Goal: Navigation & Orientation: Find specific page/section

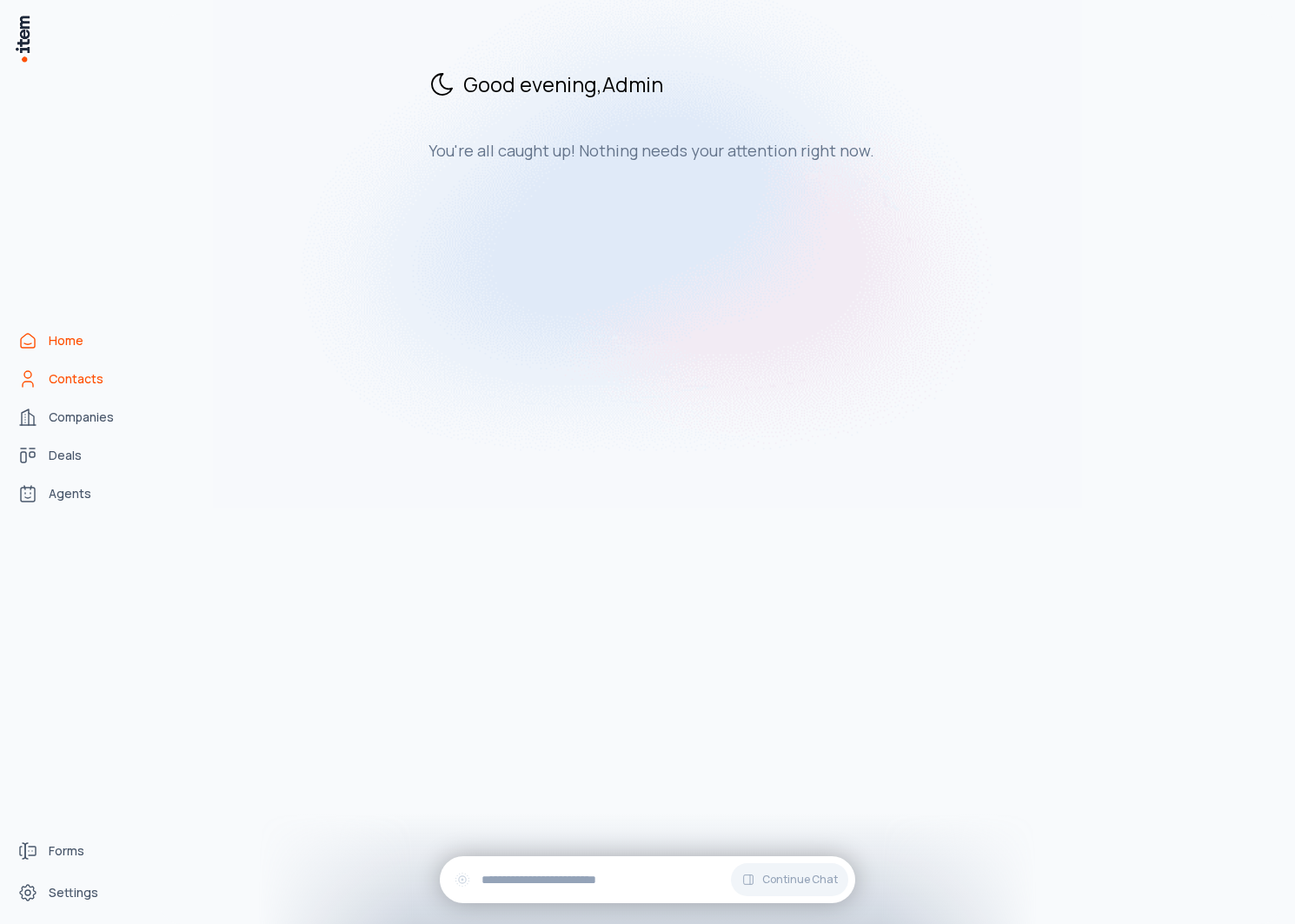
click at [96, 391] on link "Contacts" at bounding box center [77, 378] width 132 height 35
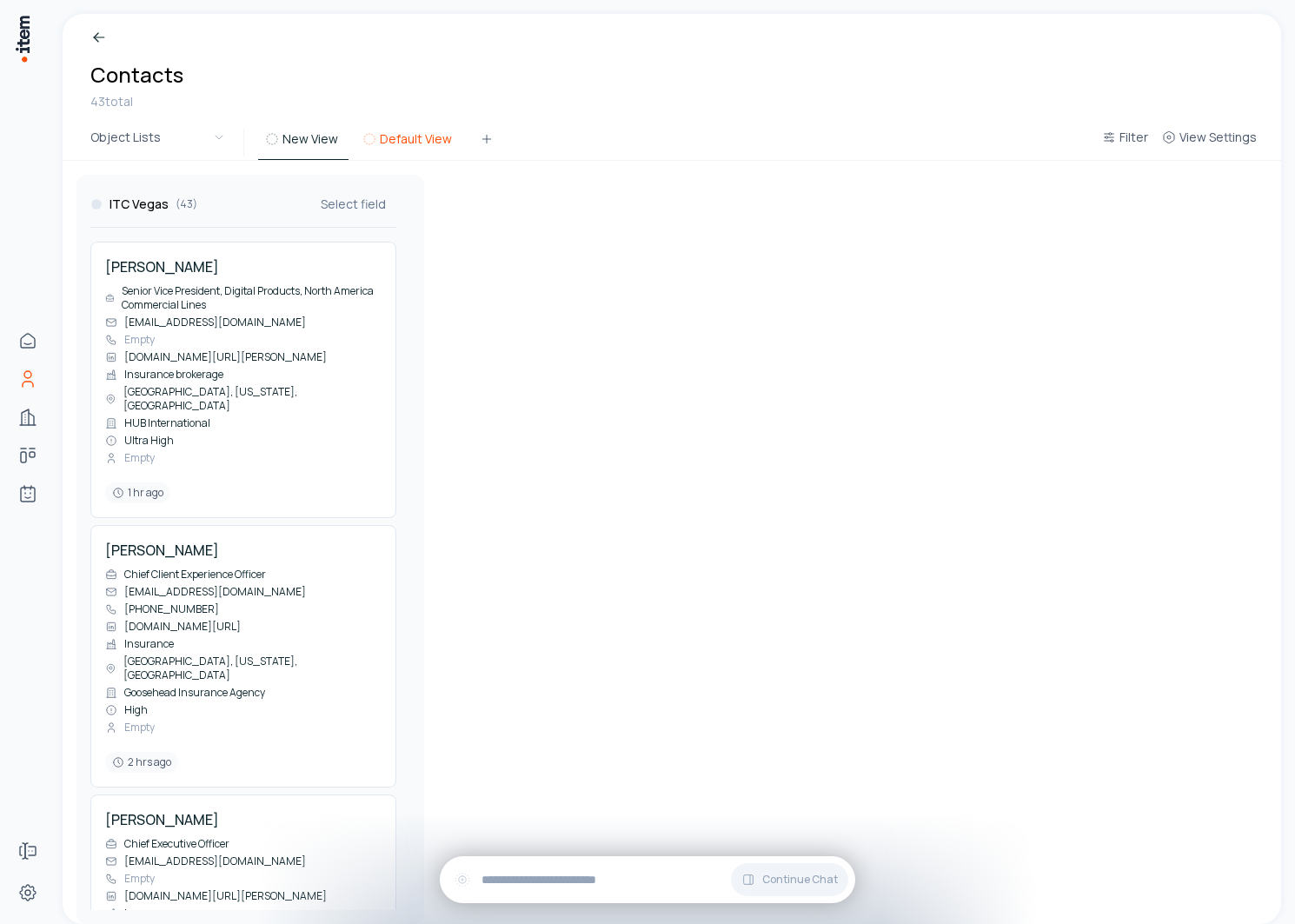
click at [410, 147] on button "Default View" at bounding box center [409, 144] width 107 height 31
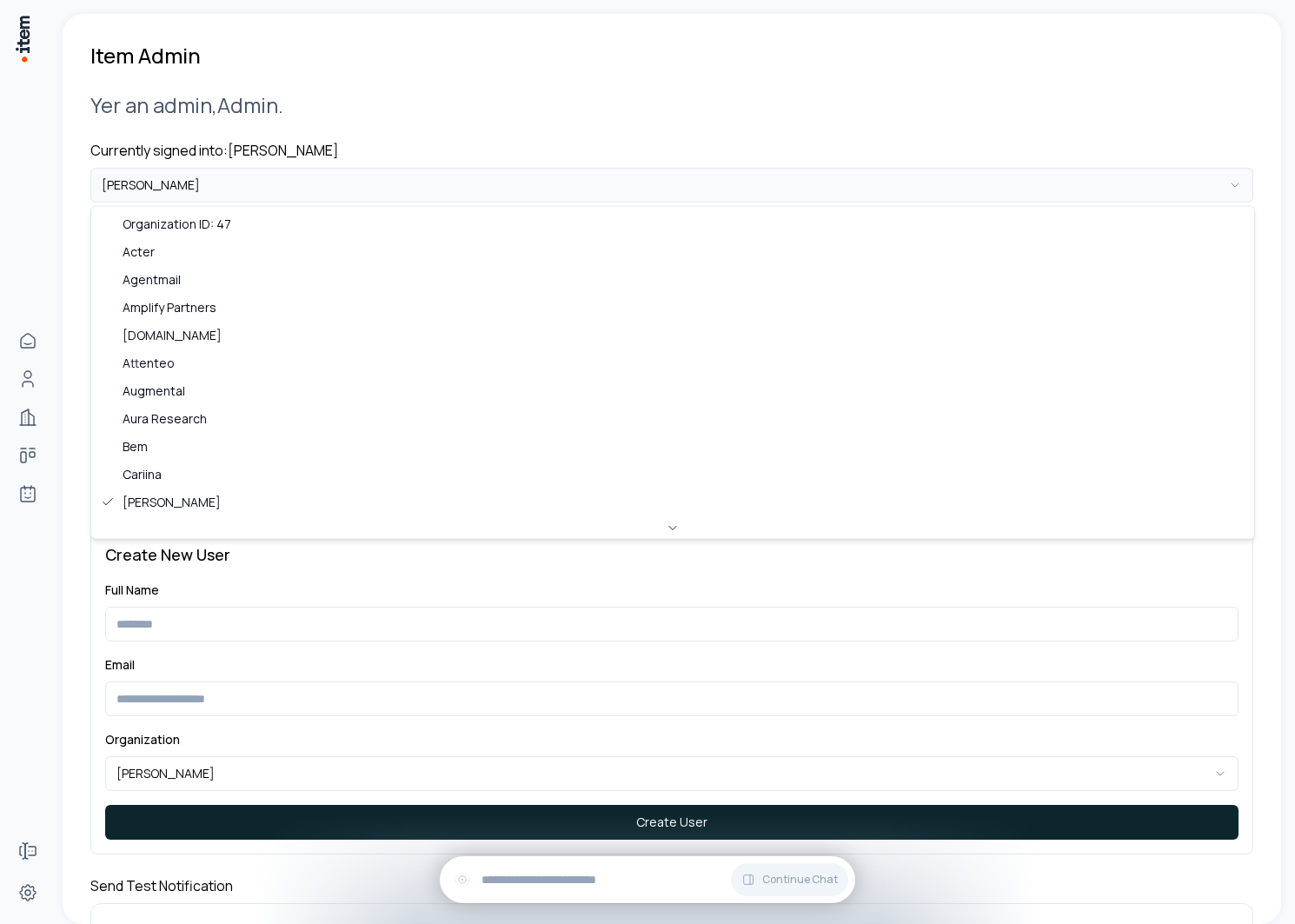
click at [210, 189] on html "**********" at bounding box center [647, 462] width 1295 height 924
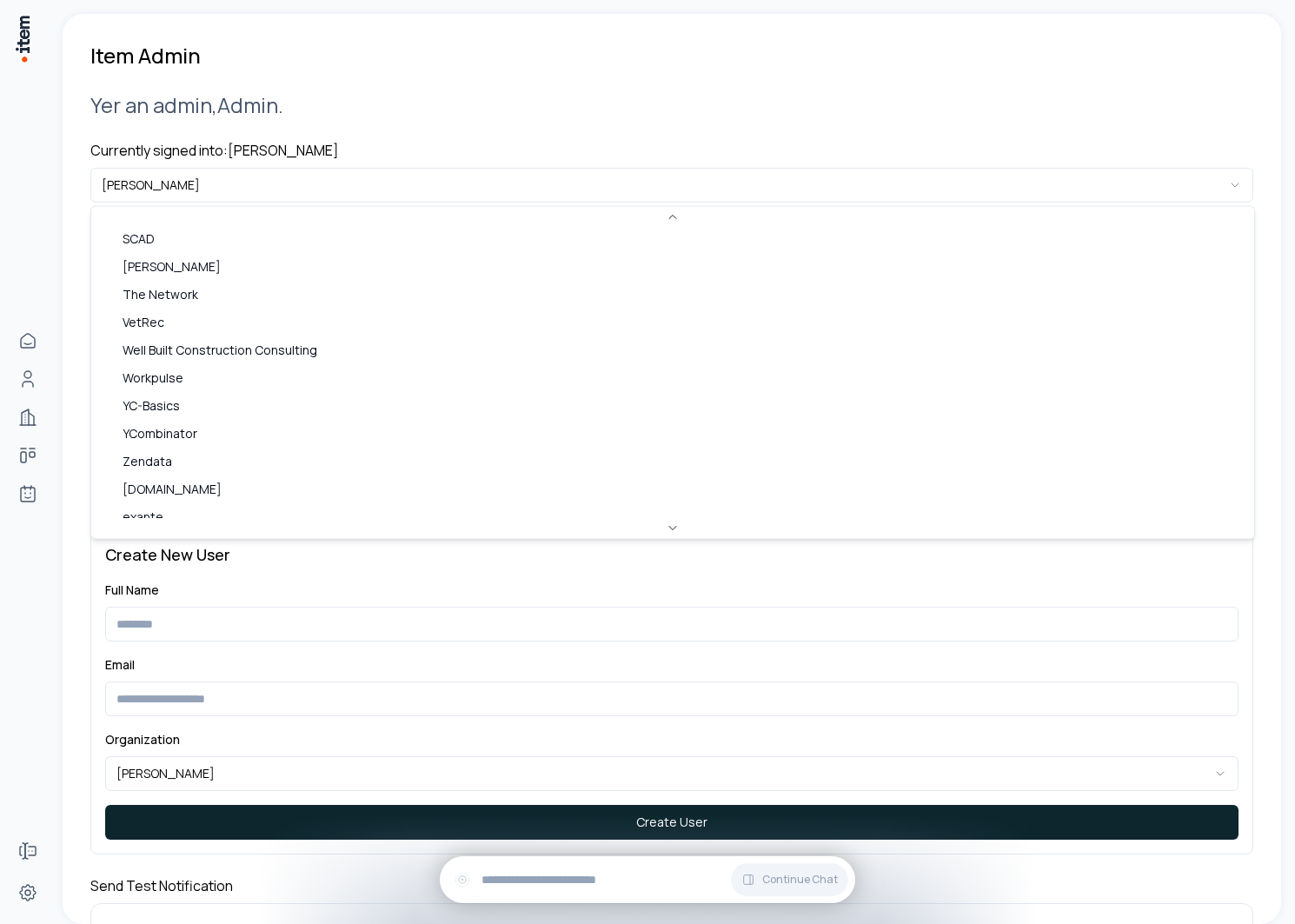
scroll to position [864, 0]
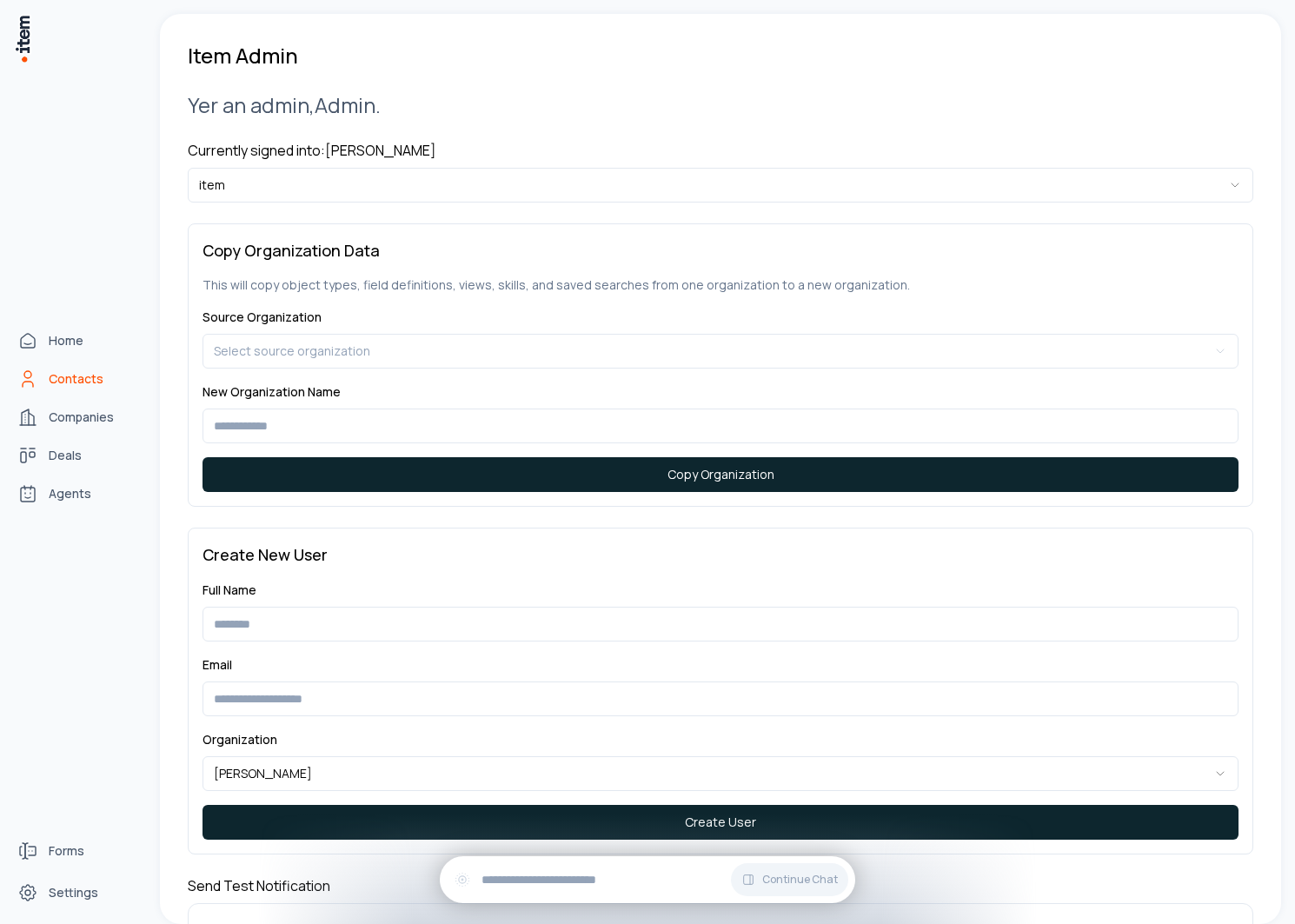
click at [43, 377] on link "Contacts" at bounding box center [77, 378] width 132 height 35
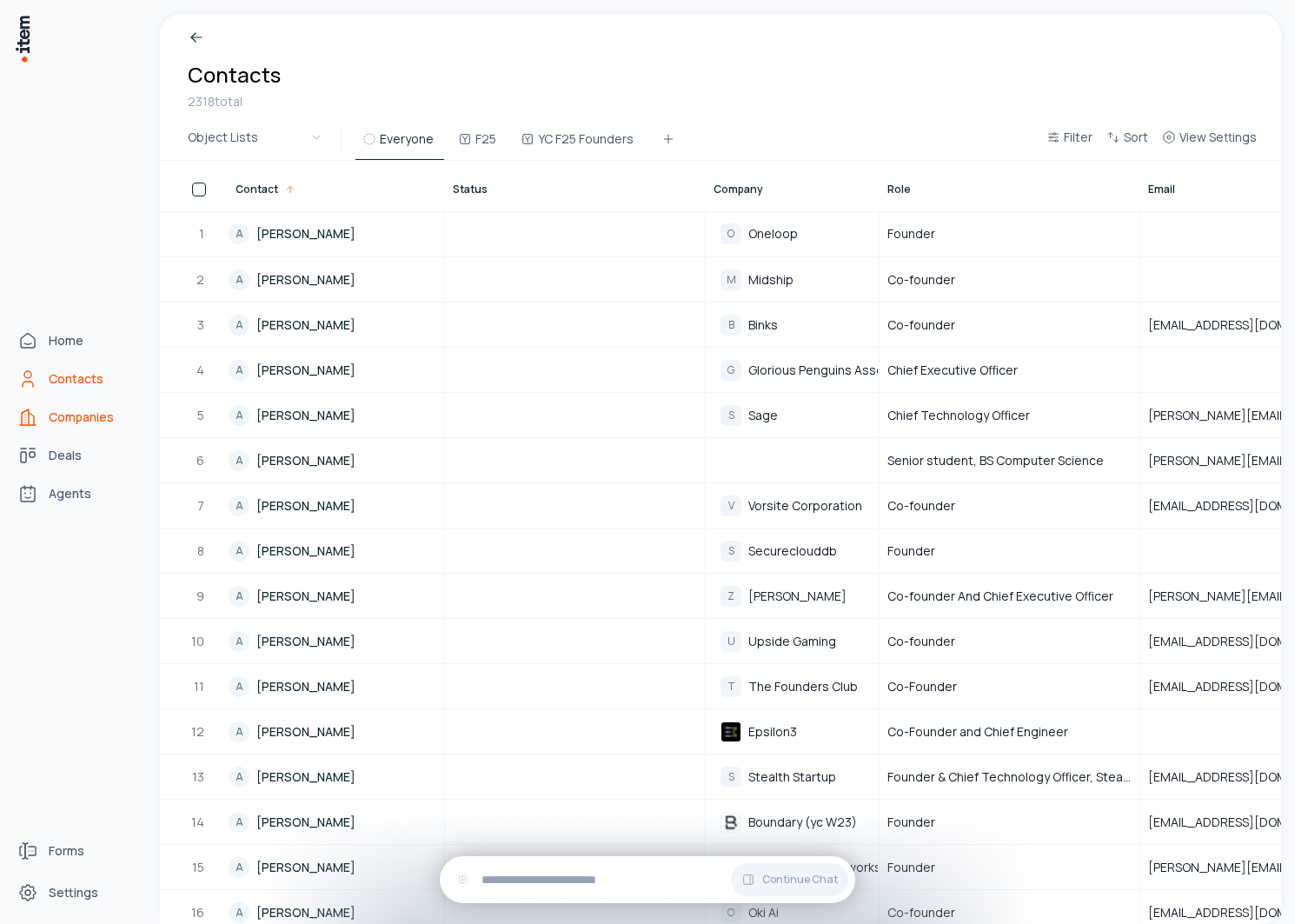
click at [21, 413] on icon "Companies" at bounding box center [25, 417] width 7 height 16
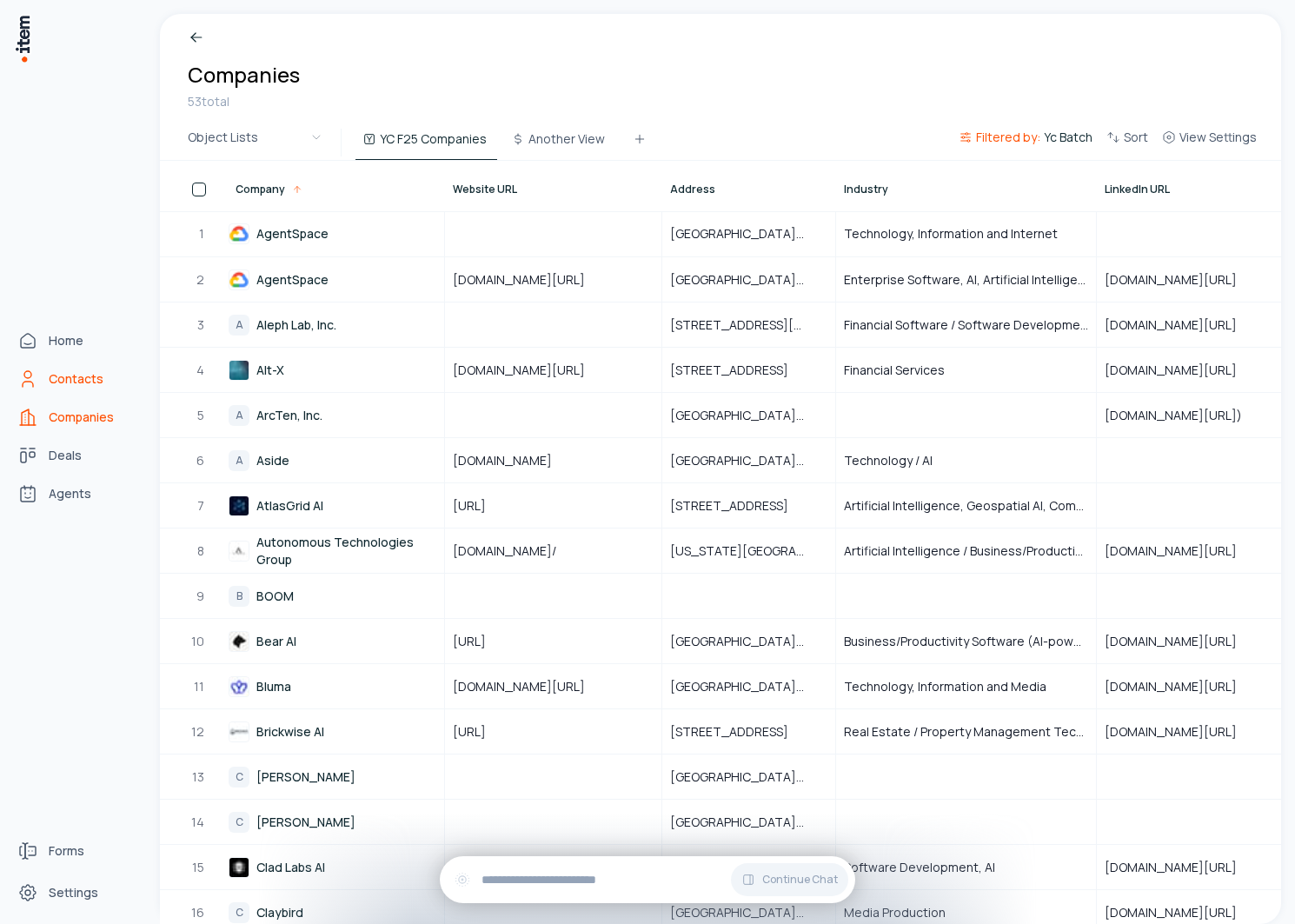
click at [35, 374] on icon "Contacts" at bounding box center [27, 378] width 21 height 21
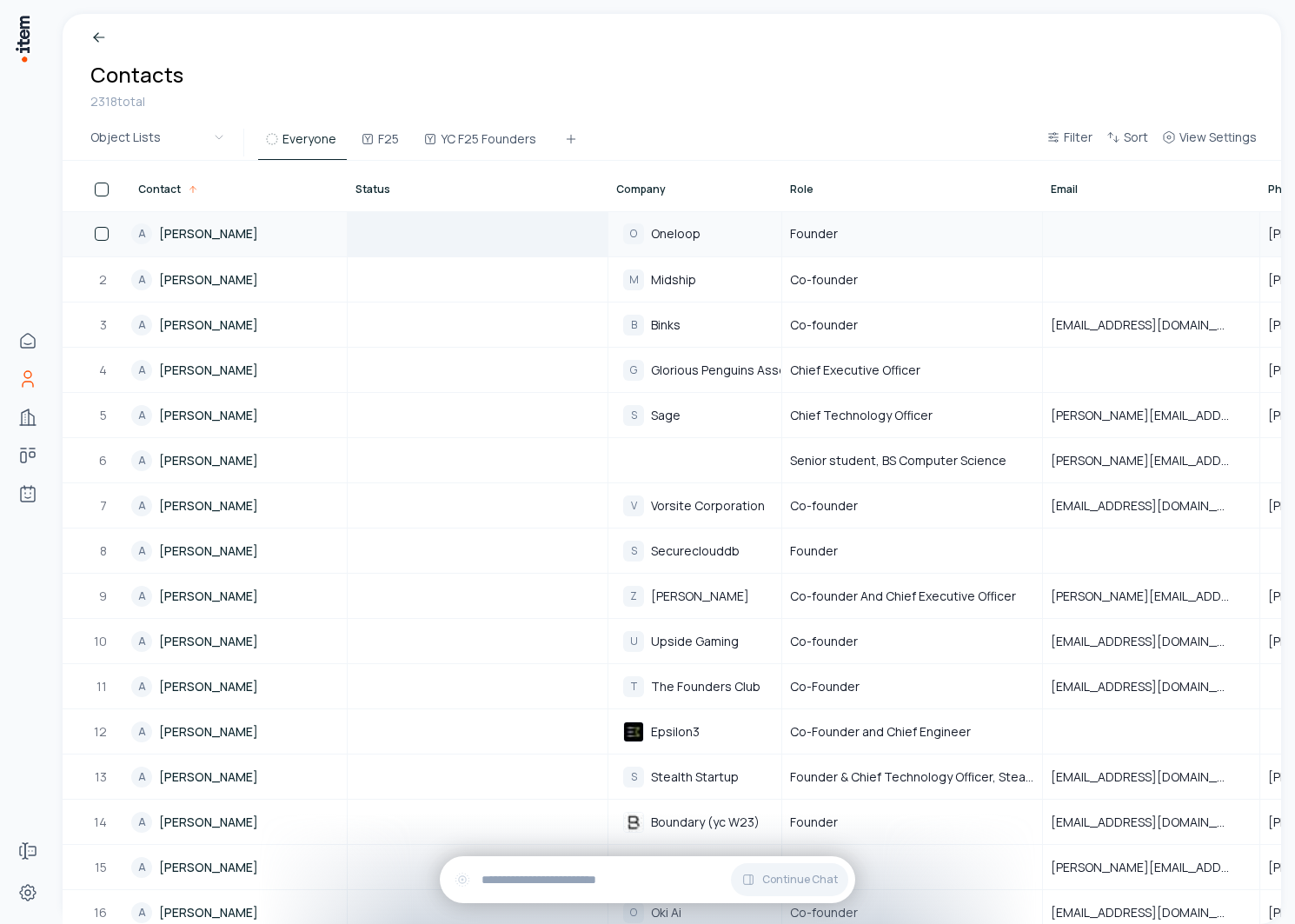
click at [392, 233] on div at bounding box center [477, 233] width 258 height 44
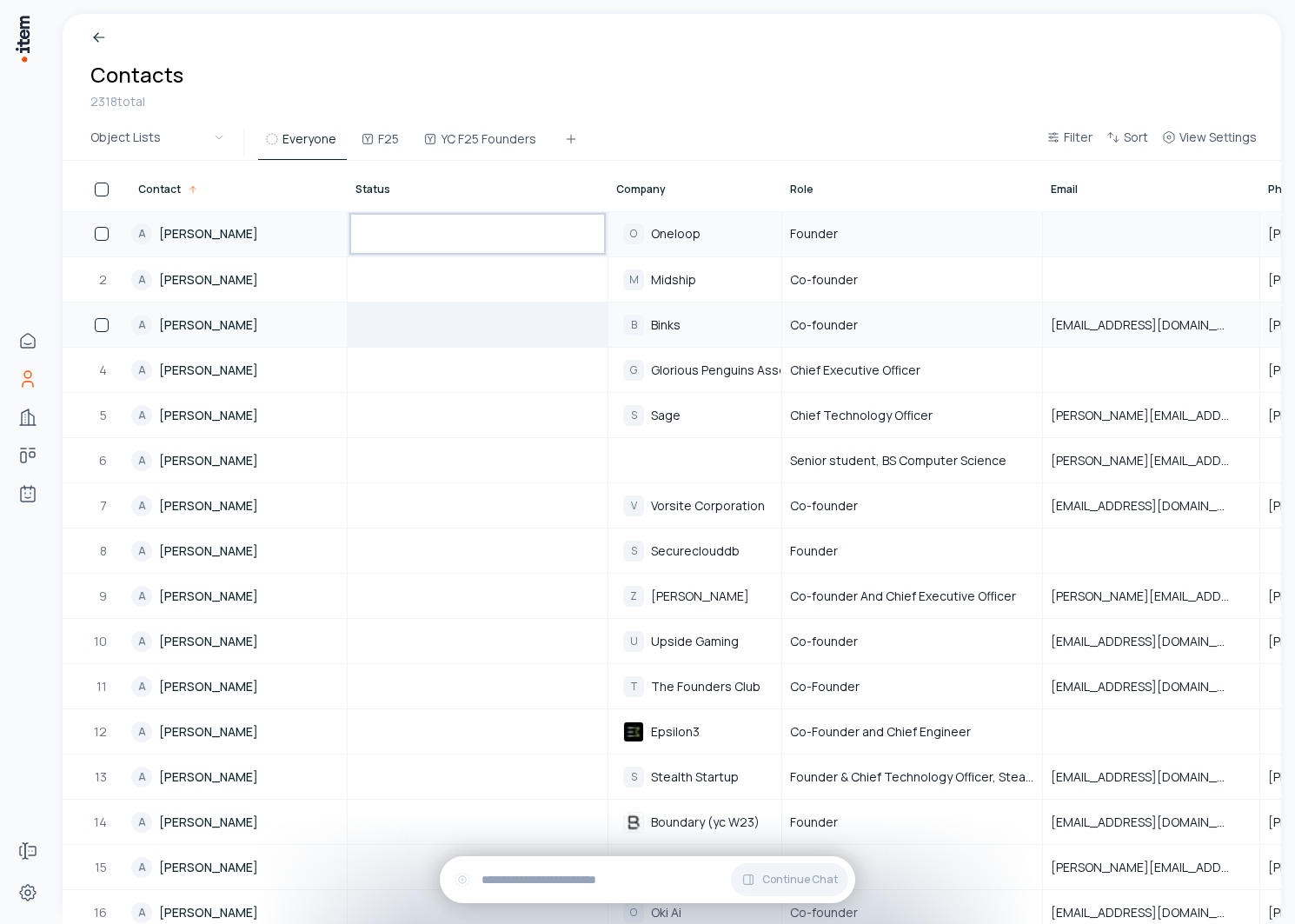
click at [459, 306] on div at bounding box center [477, 324] width 258 height 43
click at [459, 238] on div at bounding box center [477, 233] width 258 height 44
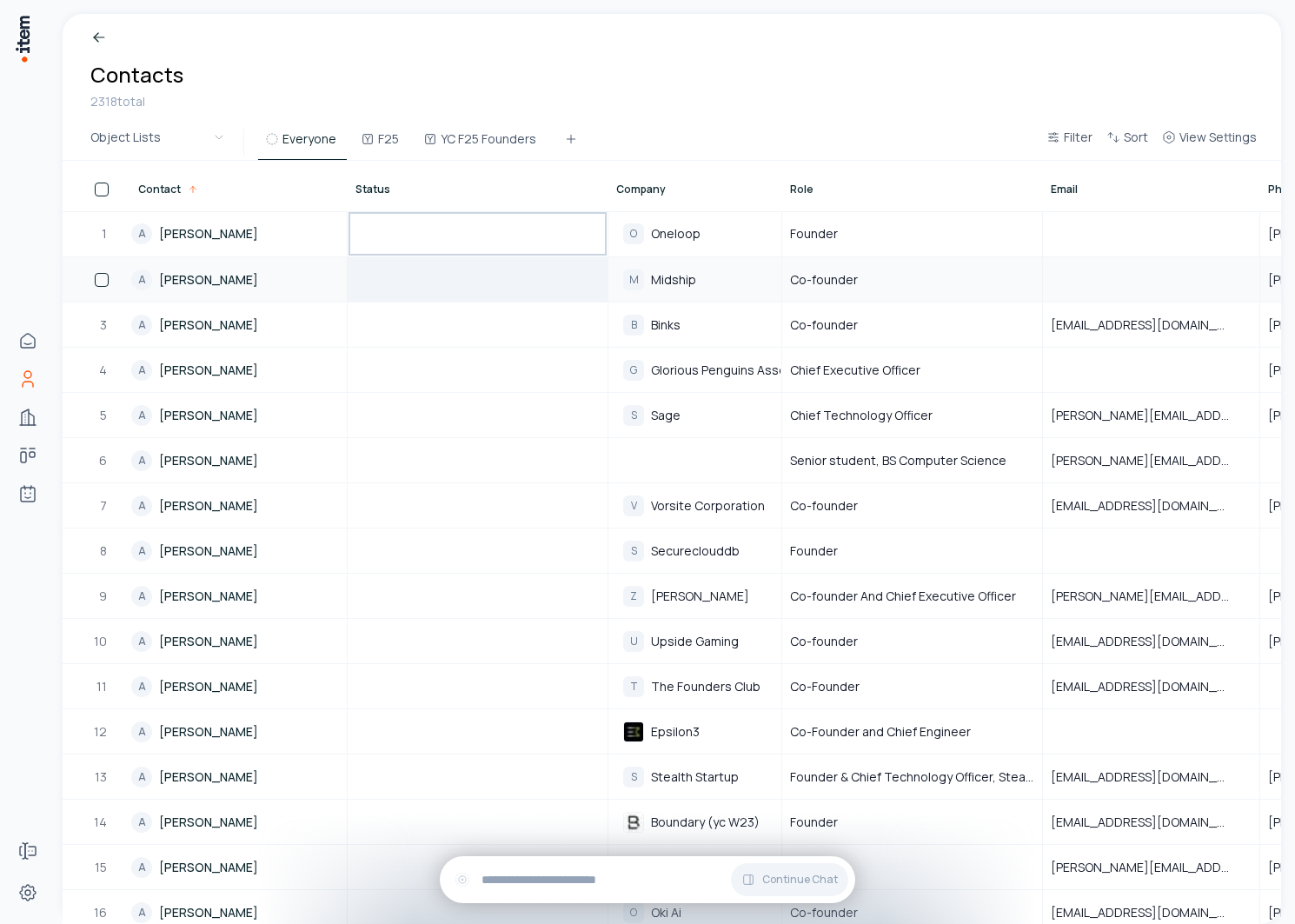
click at [459, 298] on div at bounding box center [477, 280] width 258 height 43
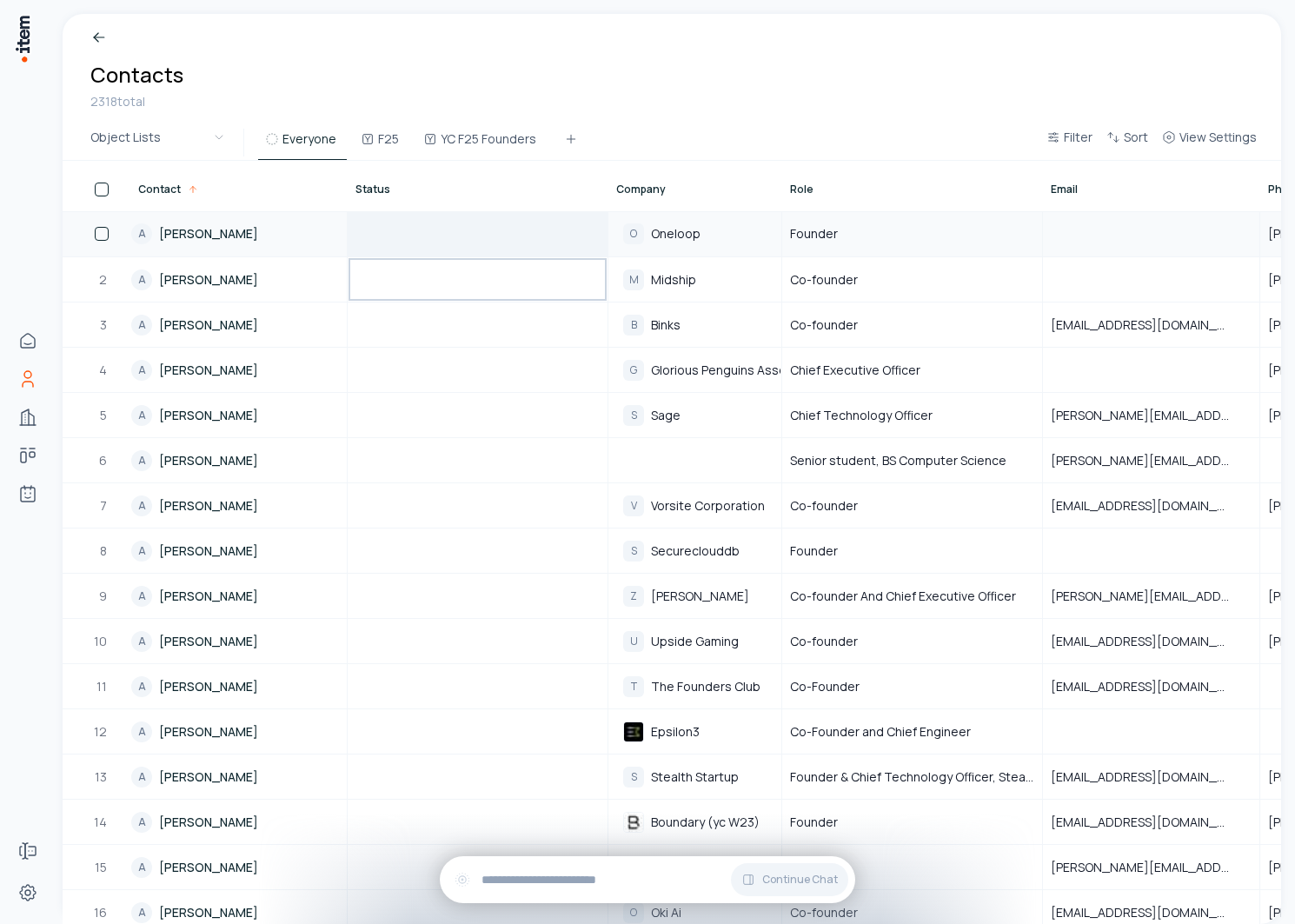
click at [459, 242] on div at bounding box center [477, 233] width 258 height 44
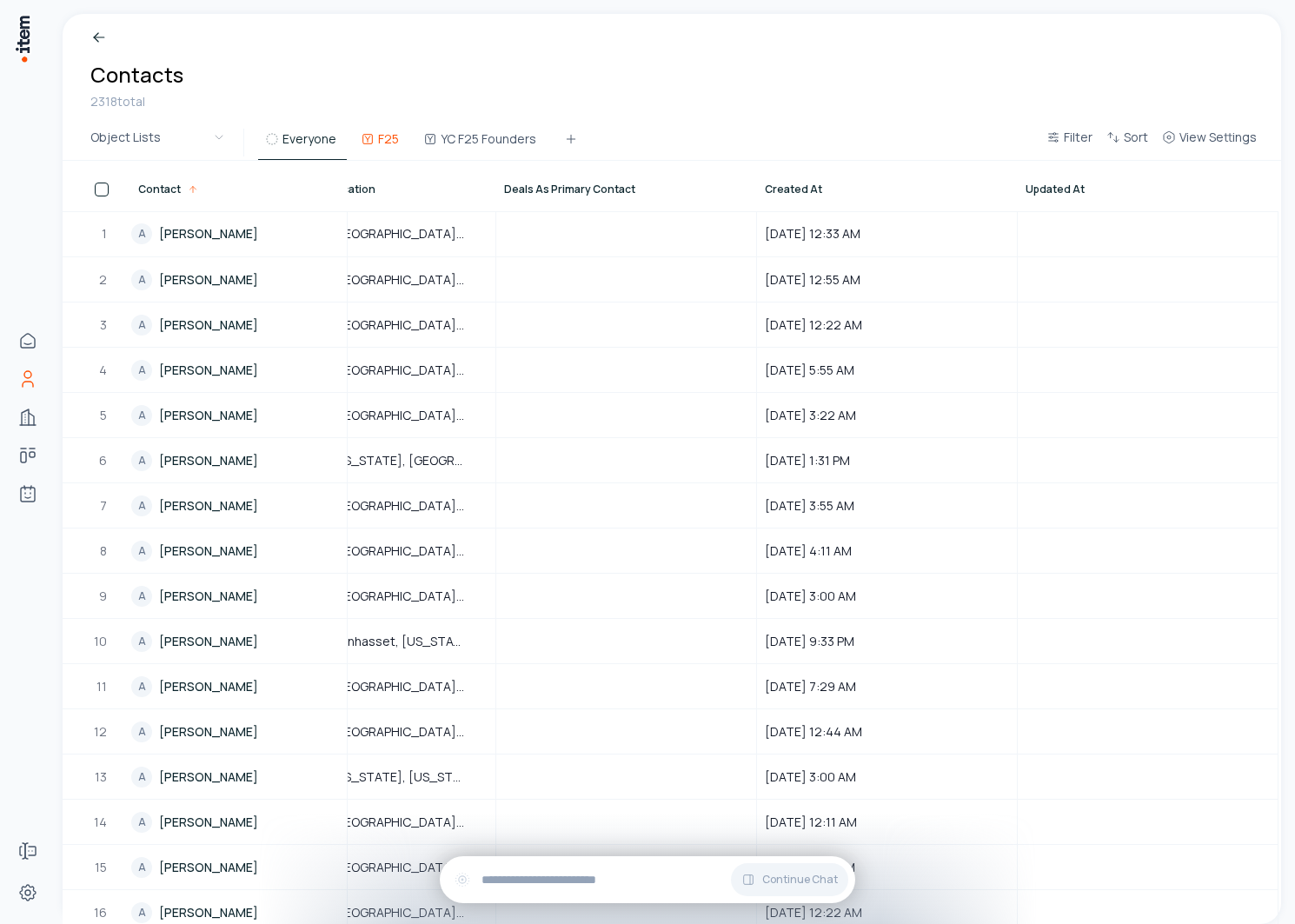
click at [384, 143] on button "F25" at bounding box center [382, 144] width 55 height 31
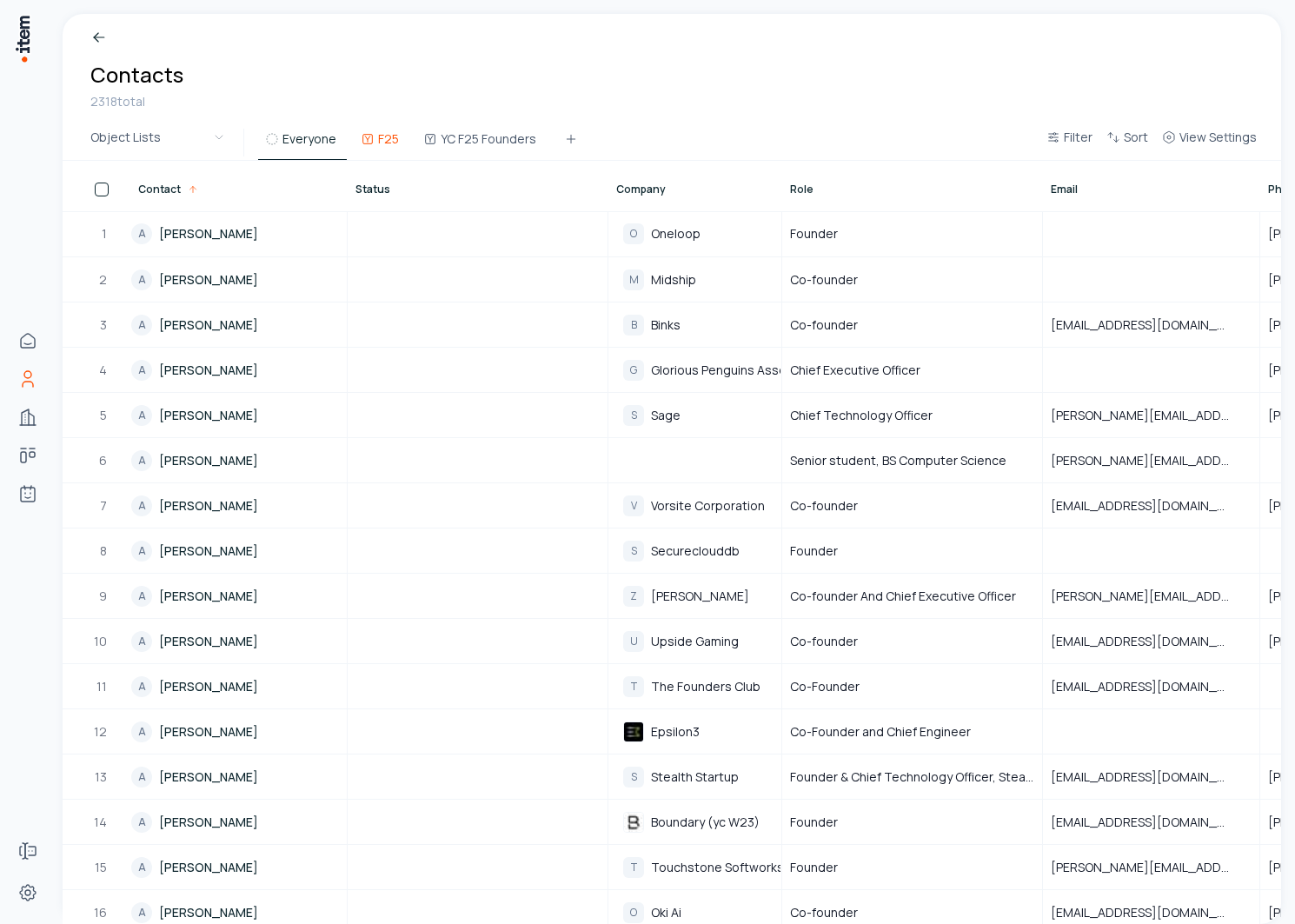
click at [387, 147] on button "F25" at bounding box center [382, 144] width 55 height 31
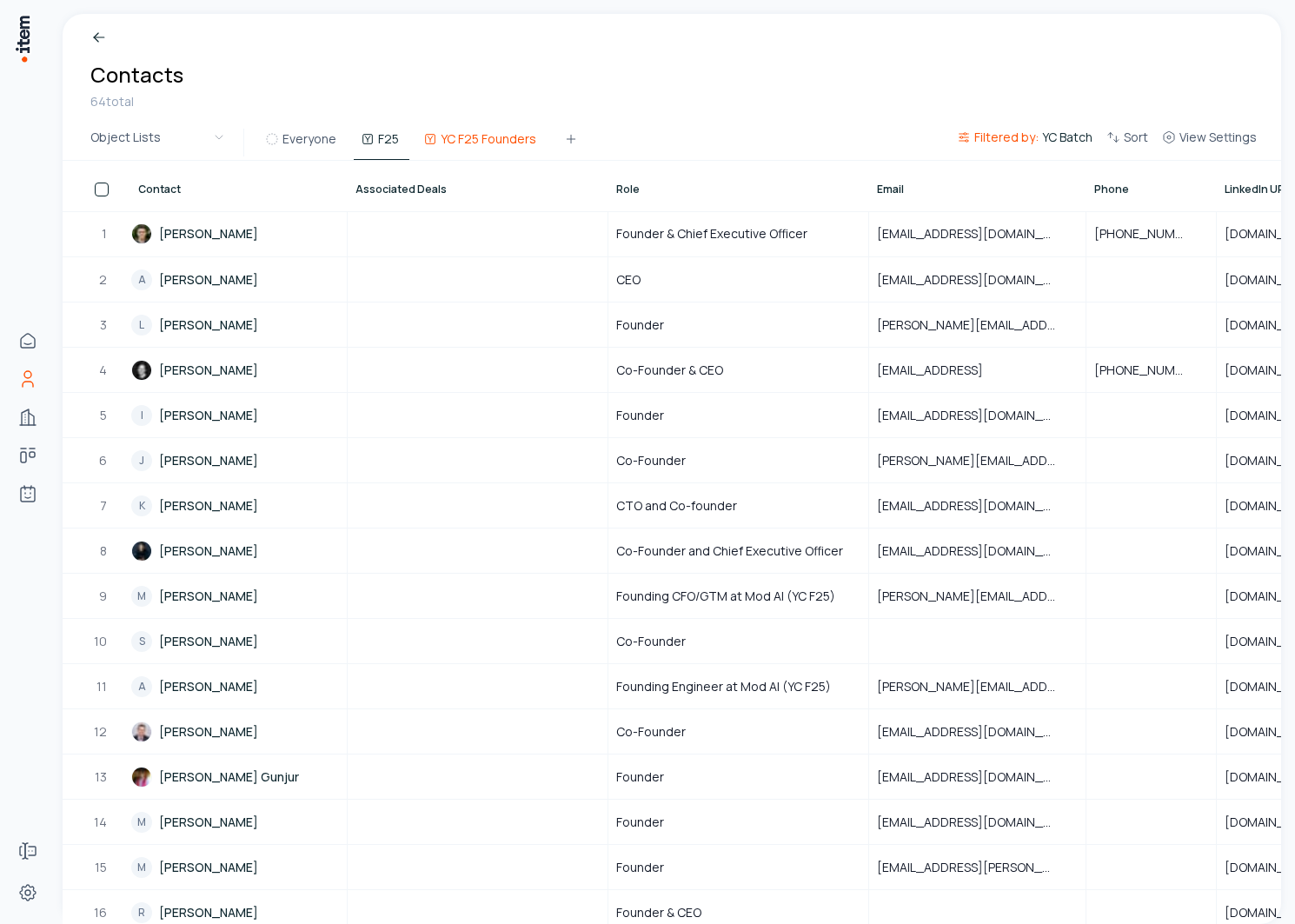
click at [487, 141] on button "YC F25 Founders" at bounding box center [482, 144] width 130 height 31
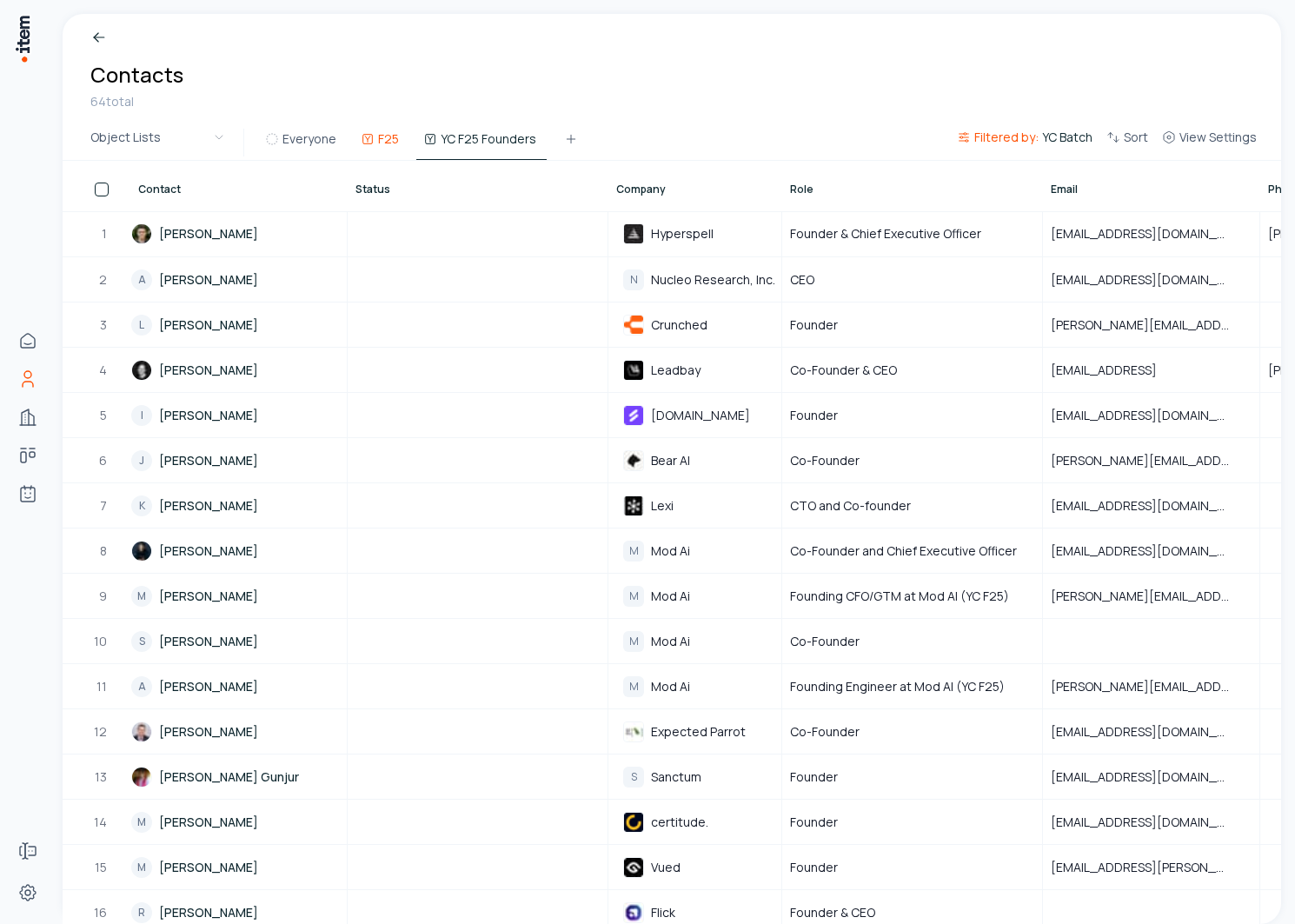
click at [373, 153] on button "F25" at bounding box center [382, 144] width 55 height 31
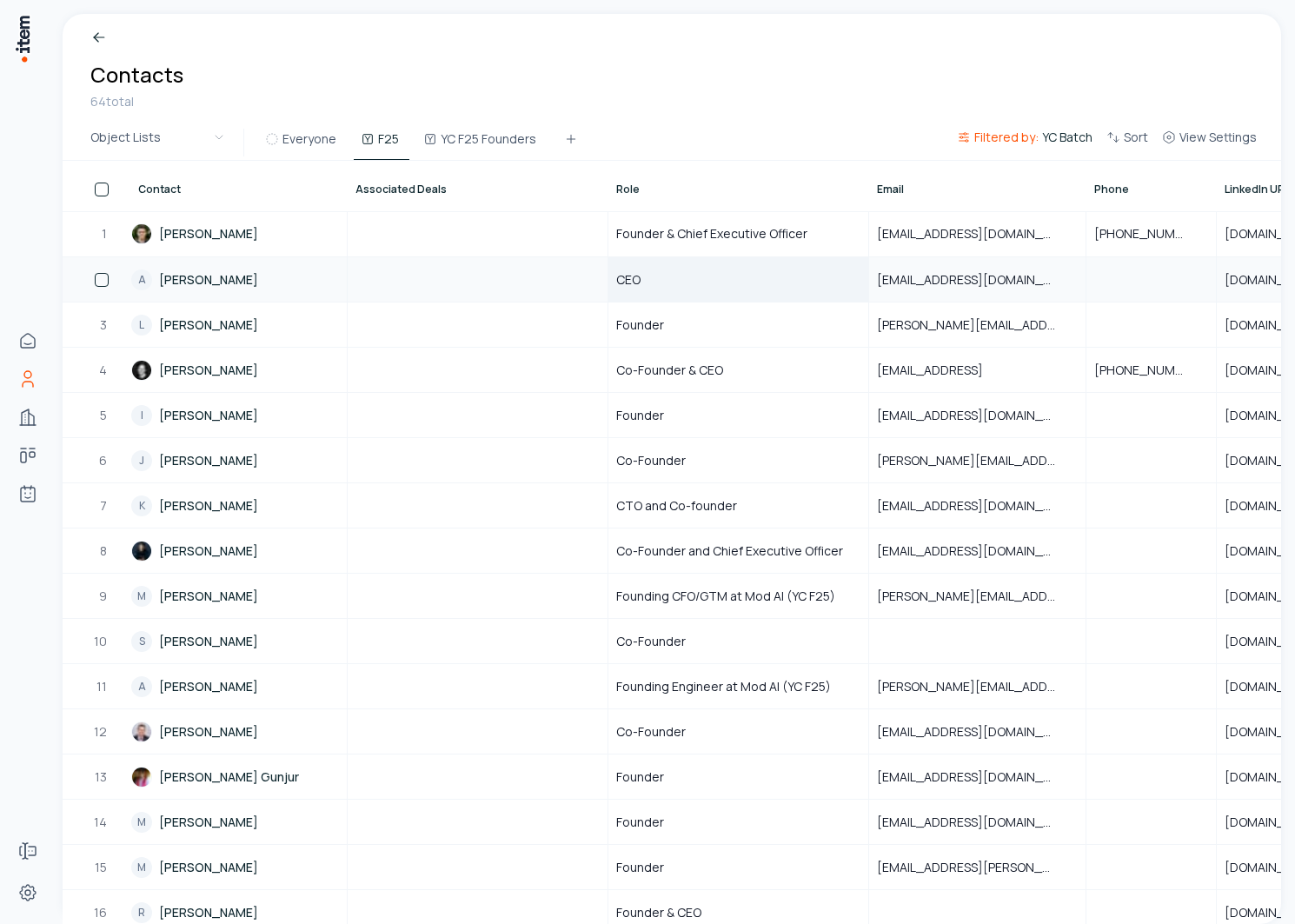
scroll to position [0, 981]
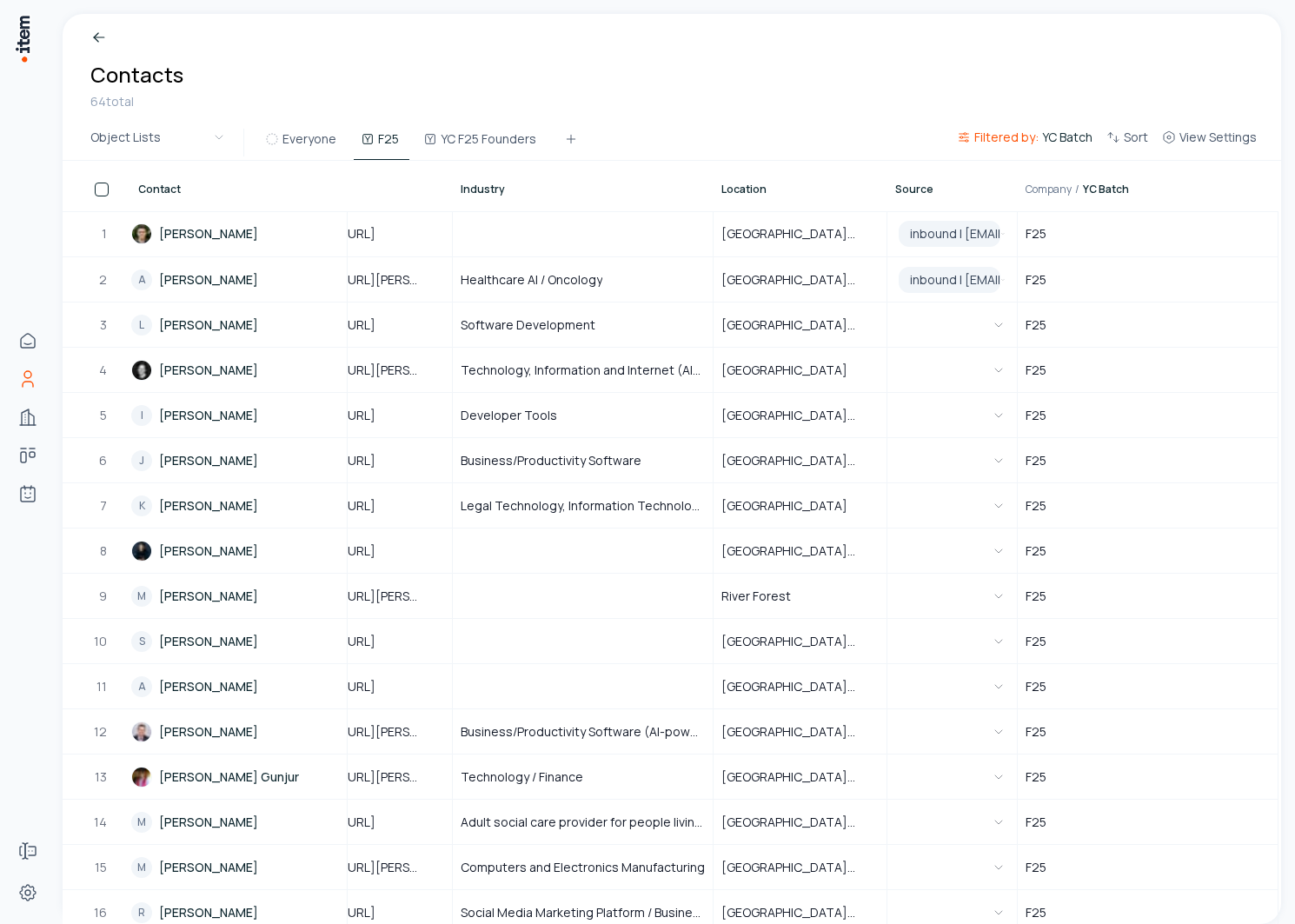
drag, startPoint x: 1009, startPoint y: 197, endPoint x: 1096, endPoint y: 197, distance: 87.0
click at [1096, 197] on tr "Contact Associated Deals Role Email Phone LinkedIn URL Industry Location Source…" at bounding box center [180, 186] width 2197 height 50
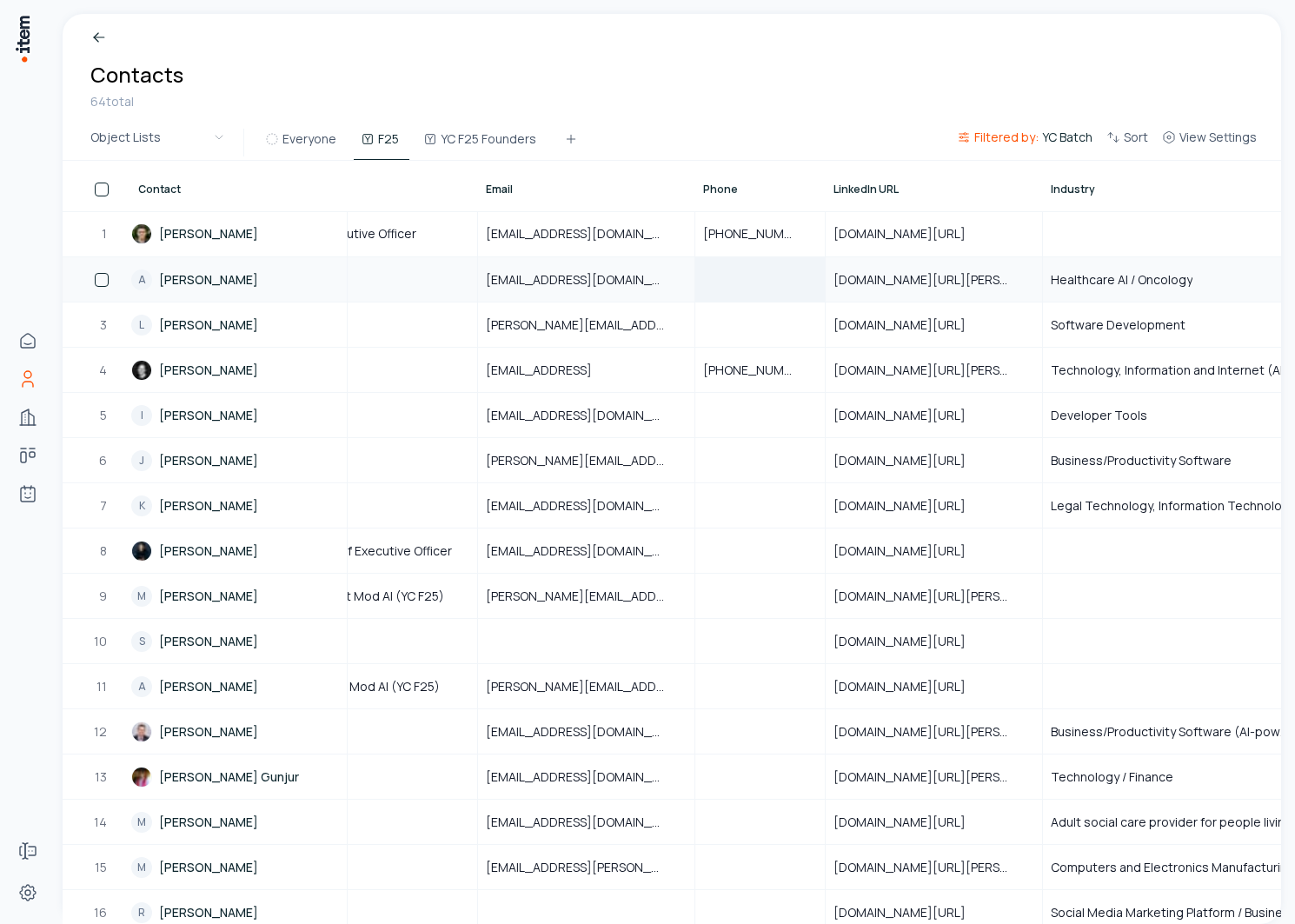
scroll to position [0, 0]
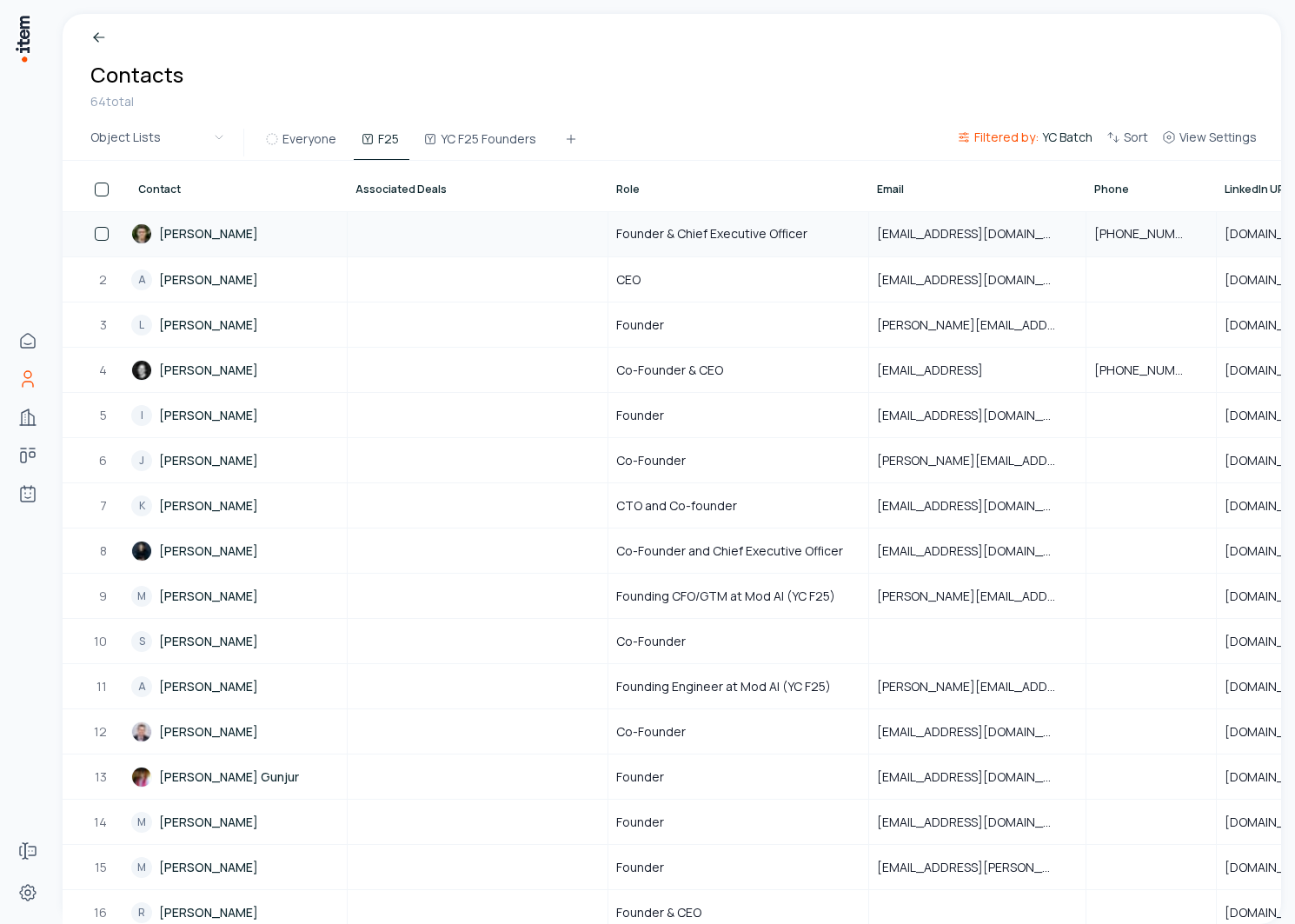
click at [229, 234] on link "Conor Brennan-Burke" at bounding box center [239, 233] width 214 height 44
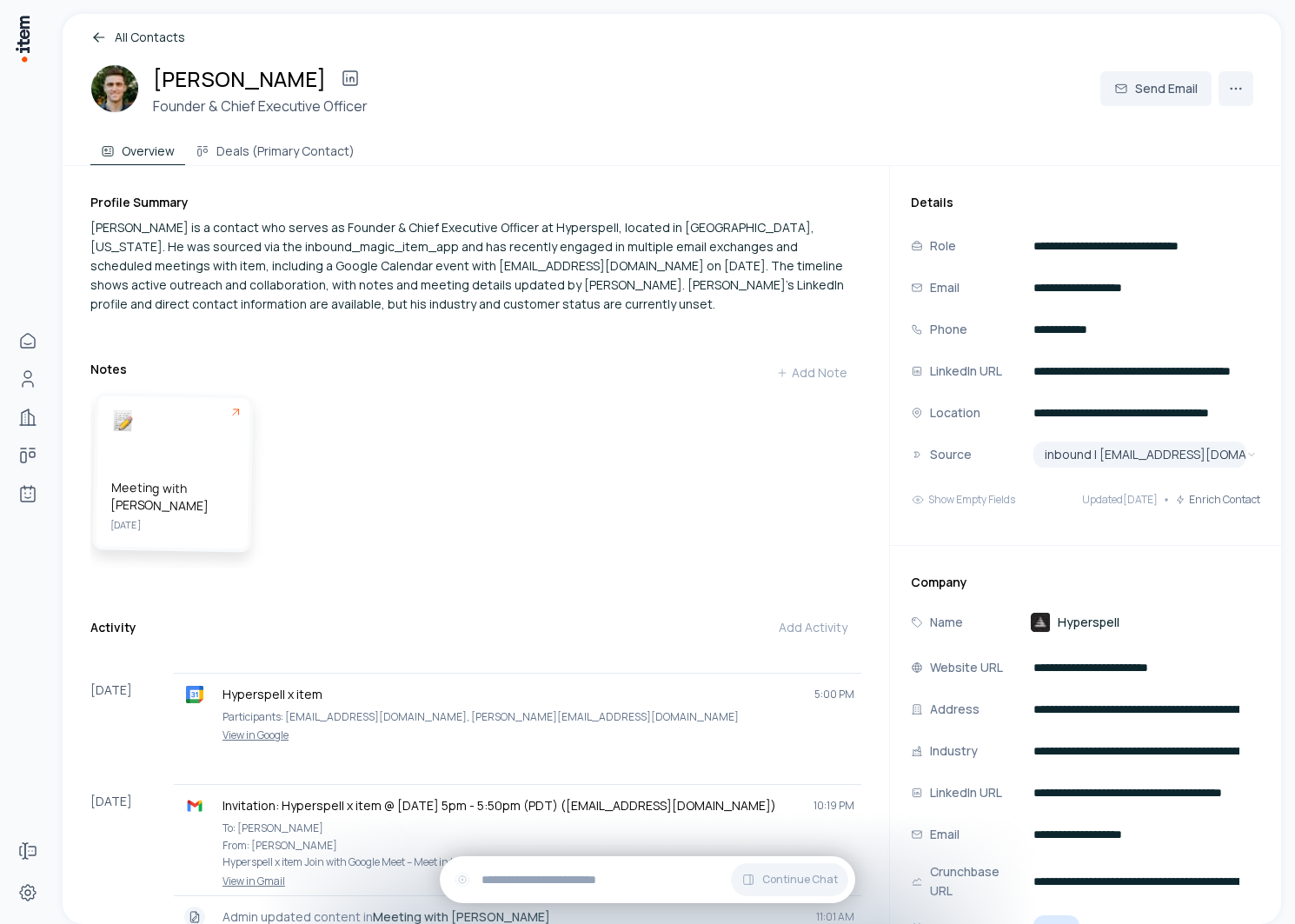
click at [192, 516] on div "Meeting with Connor October 5" at bounding box center [172, 507] width 124 height 55
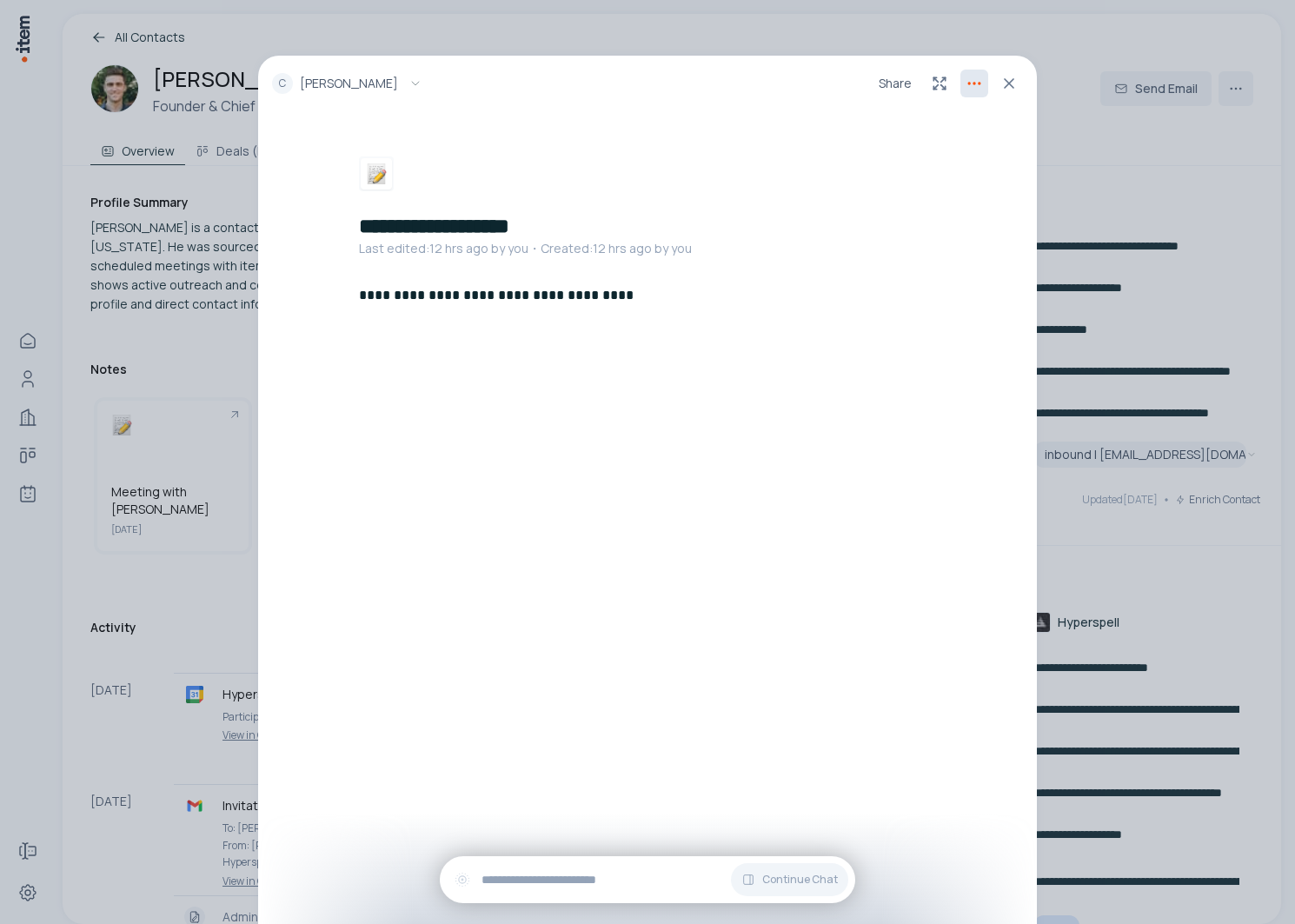
click at [974, 88] on html "**********" at bounding box center [647, 462] width 1295 height 924
click at [408, 227] on html "**********" at bounding box center [647, 462] width 1295 height 924
click at [128, 375] on div "**********" at bounding box center [647, 462] width 1295 height 924
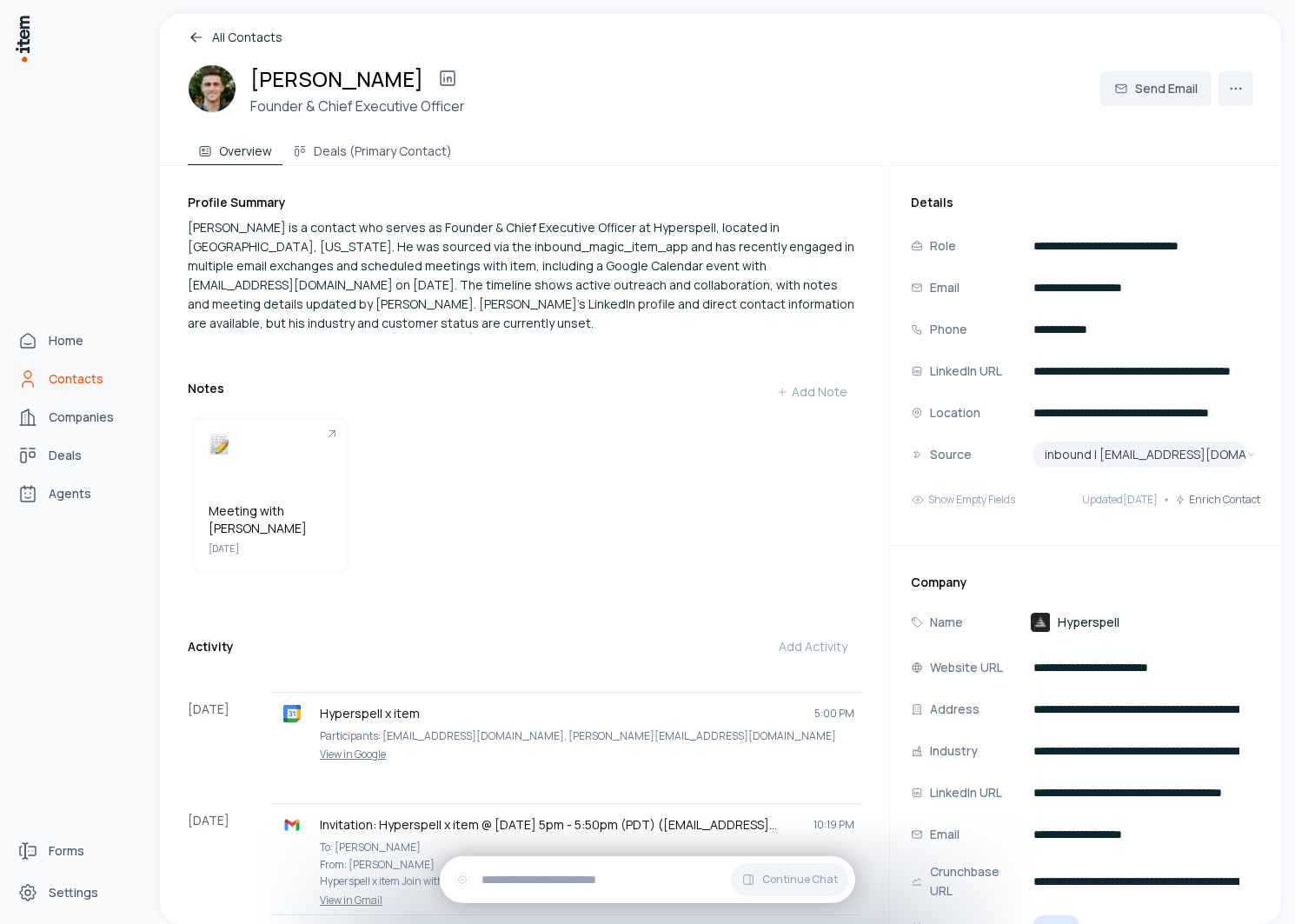
click at [55, 381] on span "Contacts" at bounding box center [75, 378] width 55 height 17
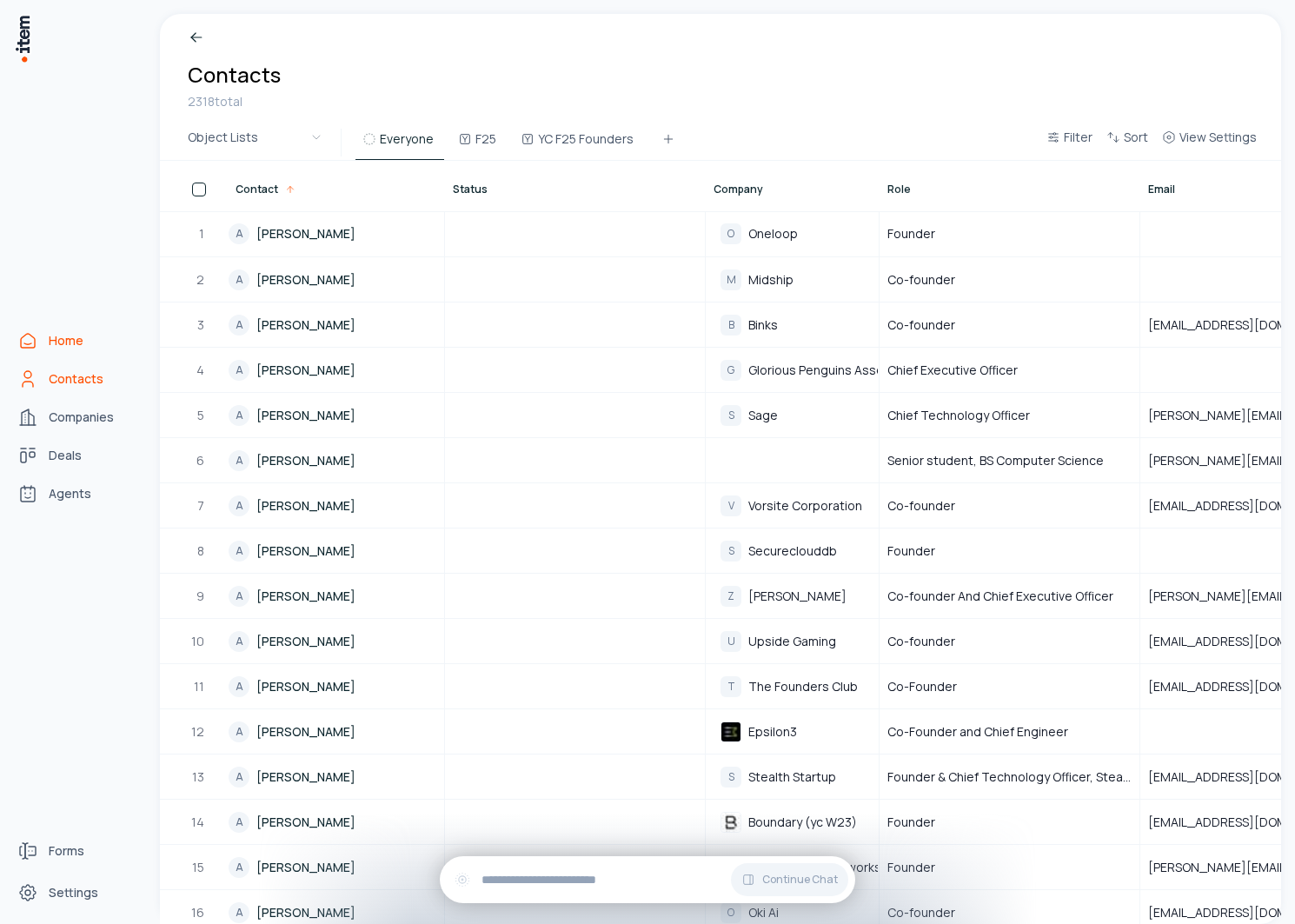
click at [29, 347] on icon "Home" at bounding box center [28, 340] width 14 height 14
